Goal: Task Accomplishment & Management: Use online tool/utility

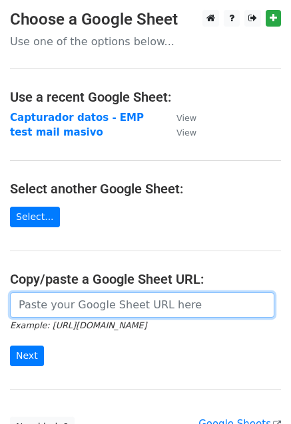
click at [91, 300] on input "url" at bounding box center [142, 305] width 264 height 25
paste input "https://docs.google.com/spreadsheets/d/1W2Cxo-qaRC8MNI0Hzu62YziKDsTPPexSVek2HuG…"
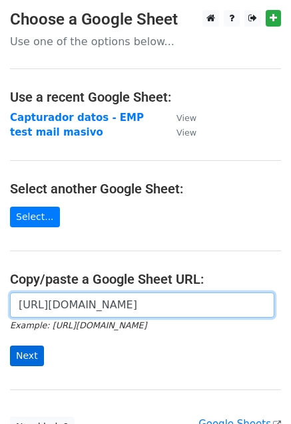
type input "https://docs.google.com/spreadsheets/d/1W2Cxo-qaRC8MNI0Hzu62YziKDsTPPexSVek2HuG…"
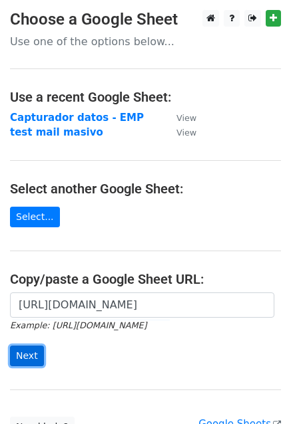
scroll to position [0, 0]
click at [28, 353] on input "Next" at bounding box center [27, 356] width 34 height 21
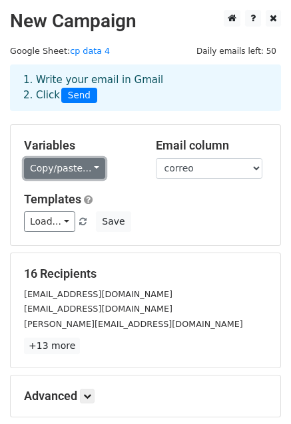
click at [91, 166] on link "Copy/paste..." at bounding box center [64, 168] width 81 height 21
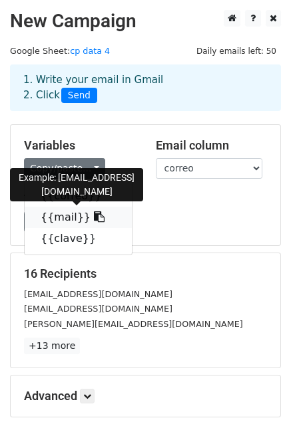
click at [94, 215] on icon at bounding box center [99, 217] width 11 height 11
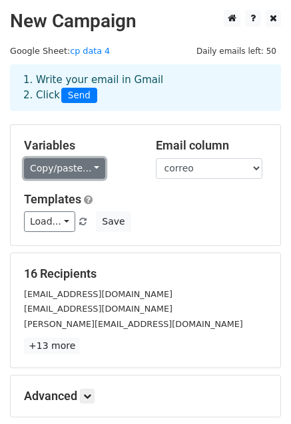
click at [88, 162] on link "Copy/paste..." at bounding box center [64, 168] width 81 height 21
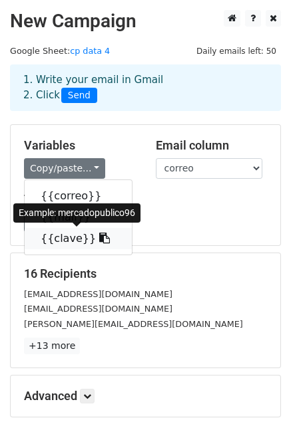
click at [56, 243] on link "{{clave}}" at bounding box center [78, 238] width 107 height 21
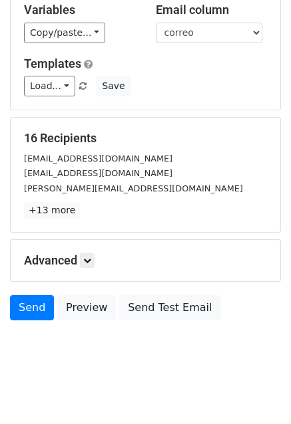
scroll to position [144, 0]
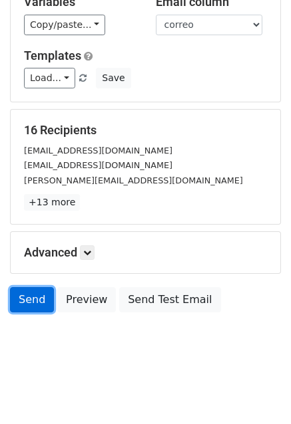
click at [27, 292] on link "Send" at bounding box center [32, 299] width 44 height 25
